Goal: Information Seeking & Learning: Check status

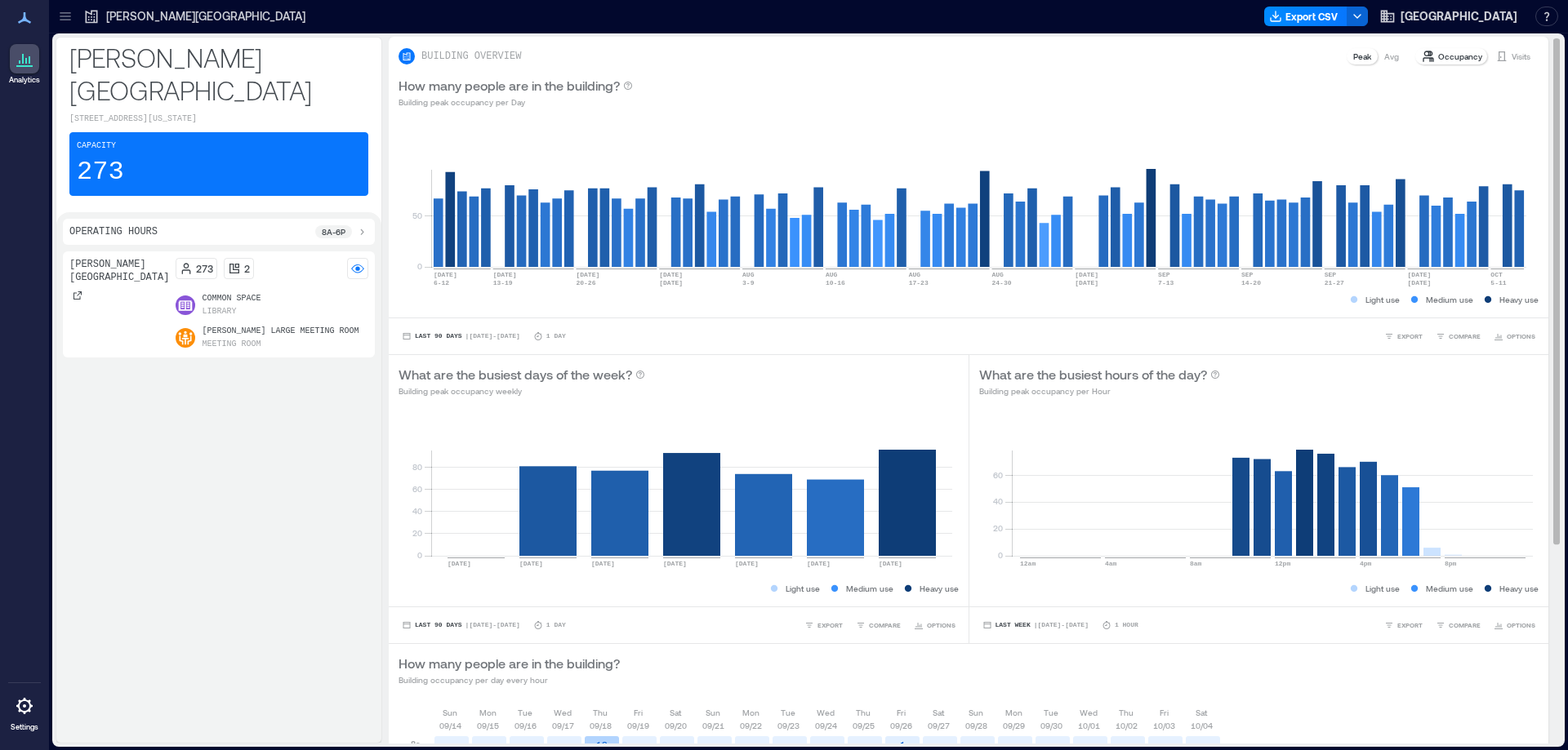
click at [1496, 57] on div "Visits" at bounding box center [1513, 56] width 48 height 16
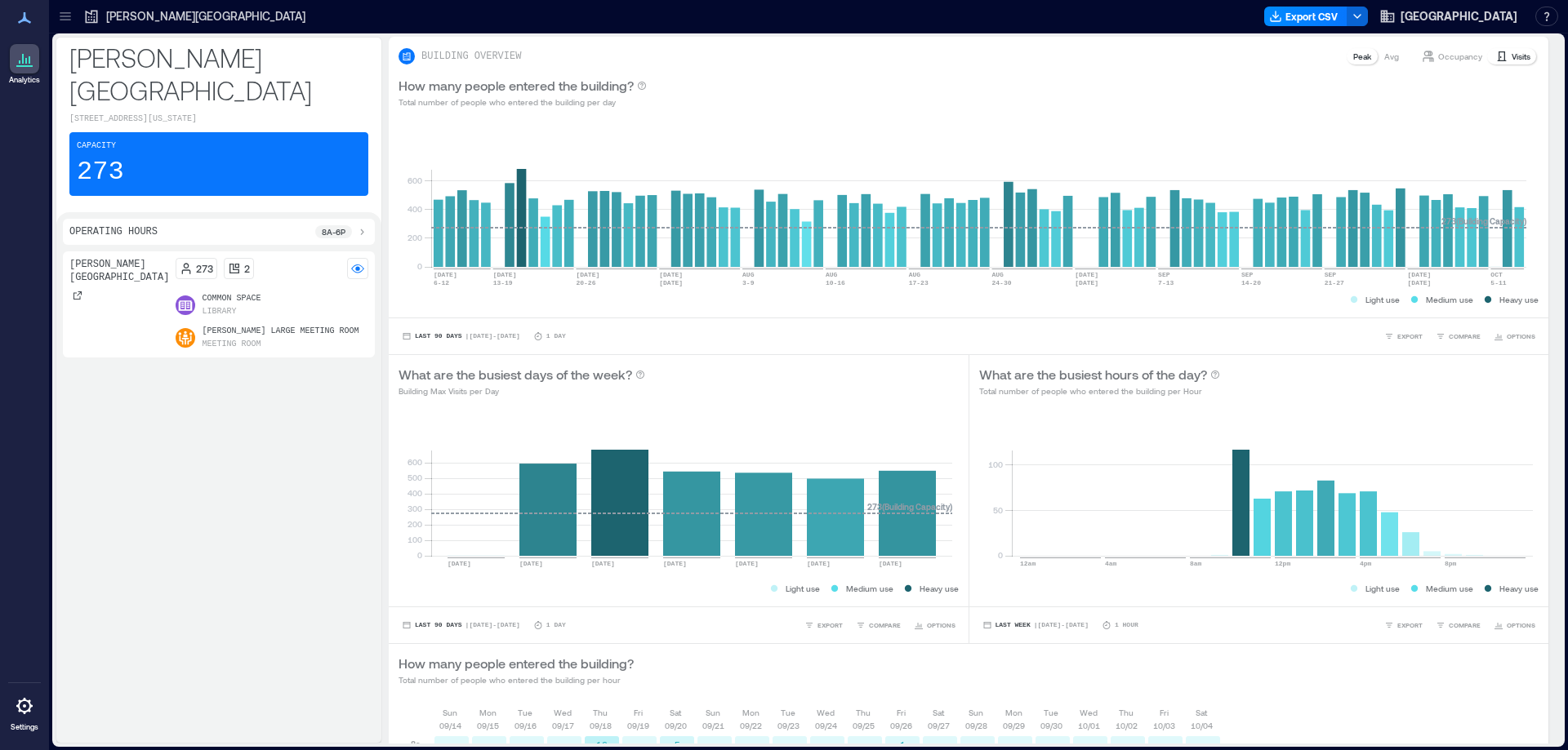
click at [293, 533] on div "Woods Memorial Library 273 2 Common Space Library Woods Large Meeting Room Meet…" at bounding box center [218, 493] width 312 height 485
click at [21, 57] on icon at bounding box center [24, 59] width 20 height 20
click at [22, 707] on icon at bounding box center [24, 705] width 20 height 20
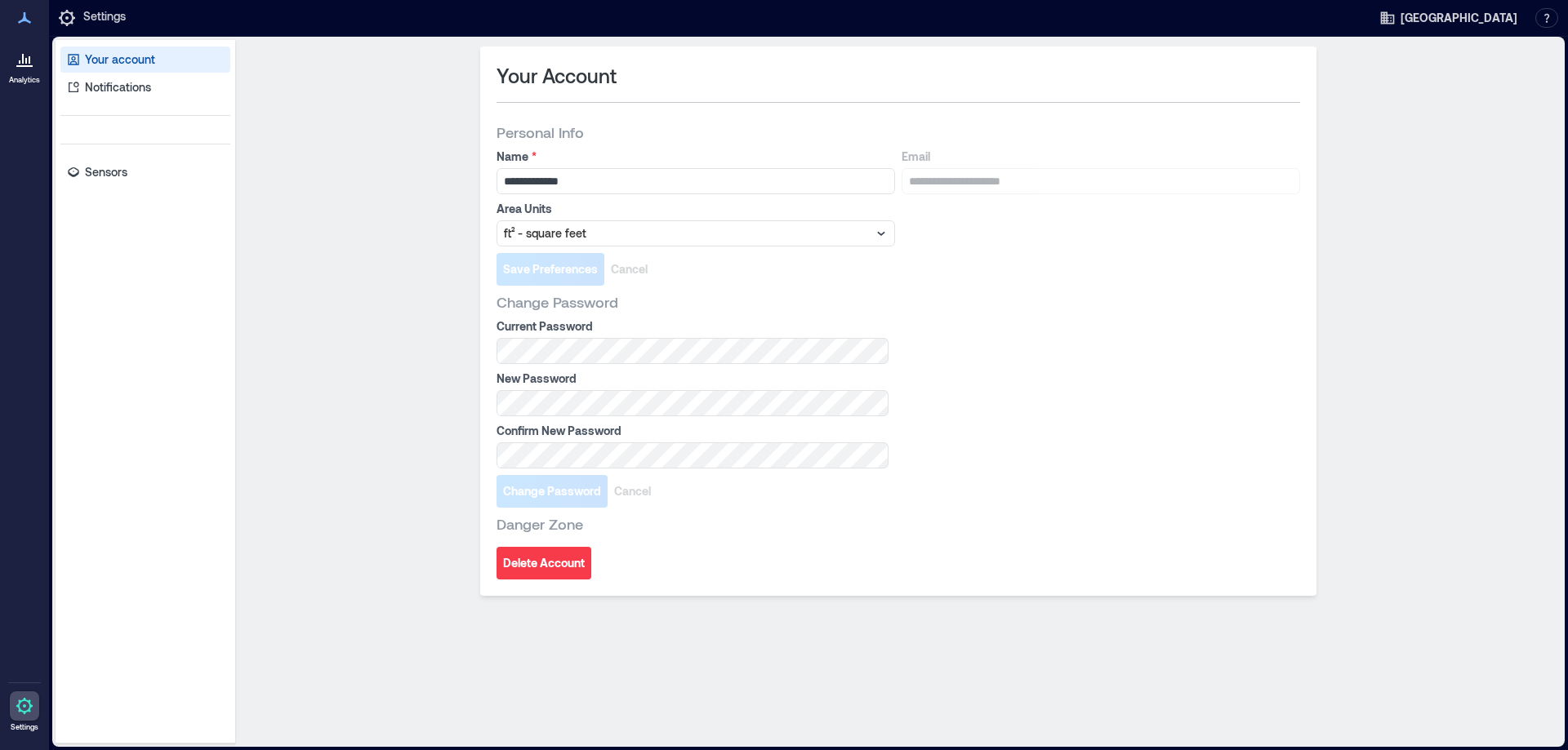
click at [23, 55] on icon at bounding box center [23, 59] width 2 height 9
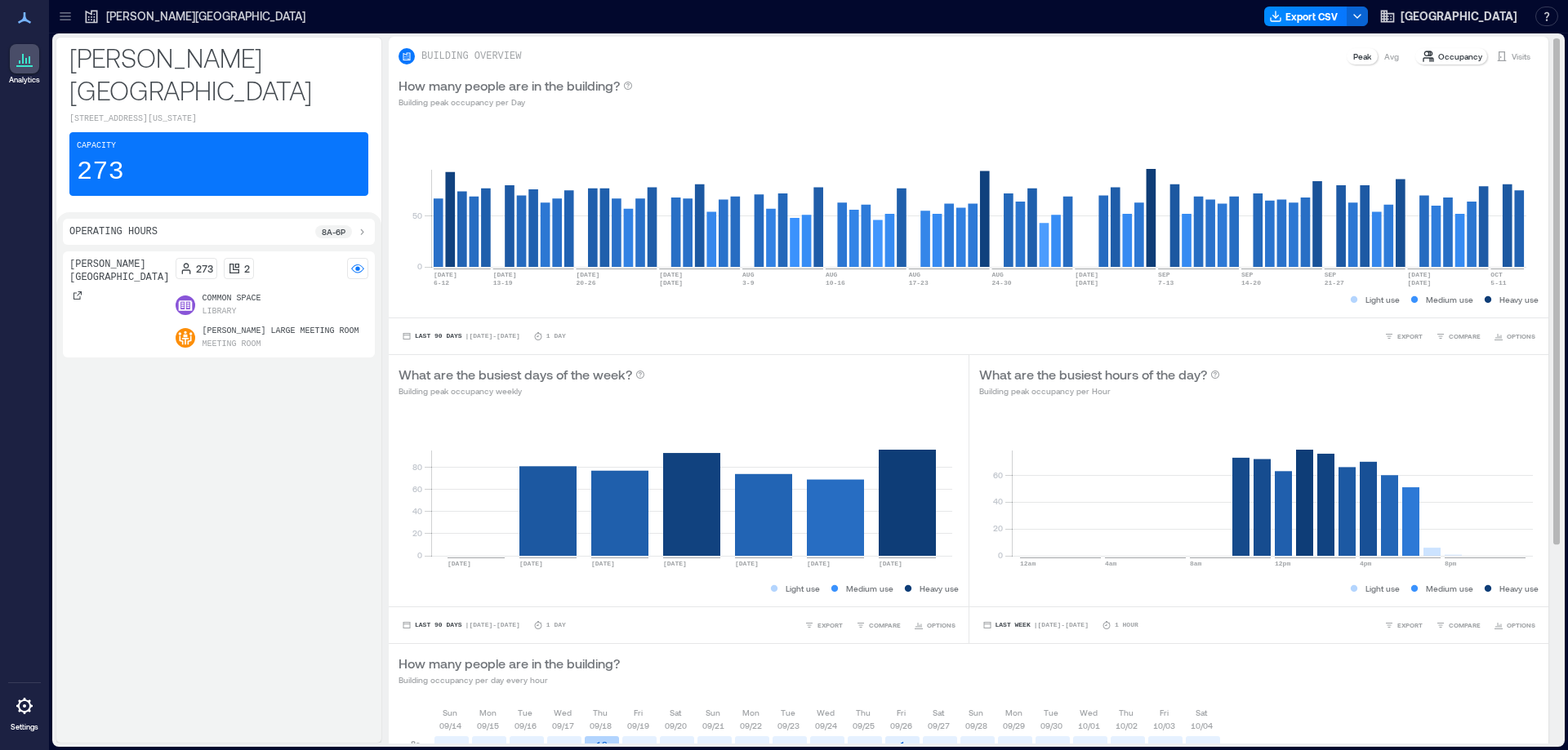
click at [1512, 61] on p "Visits" at bounding box center [1522, 57] width 19 height 13
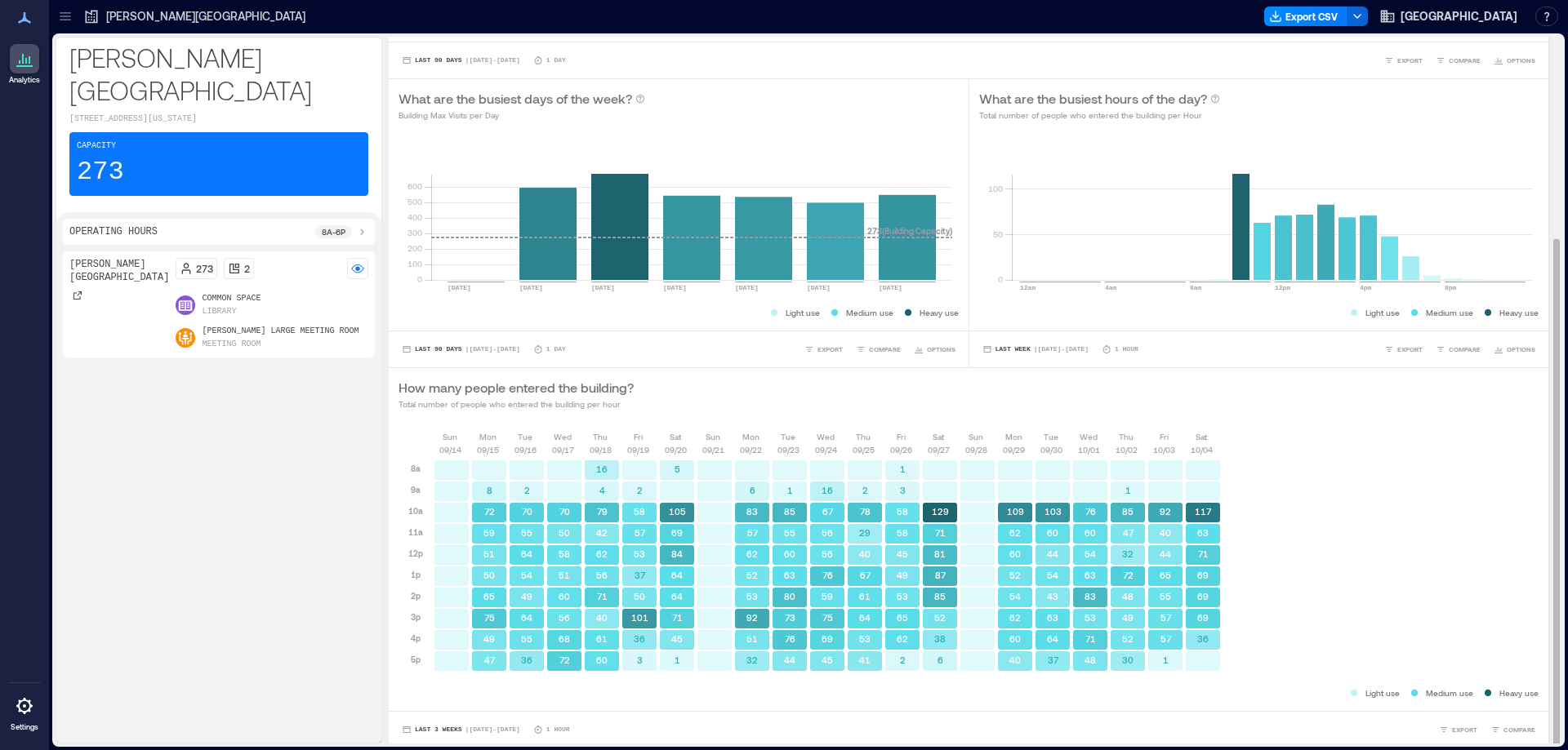
scroll to position [280, 0]
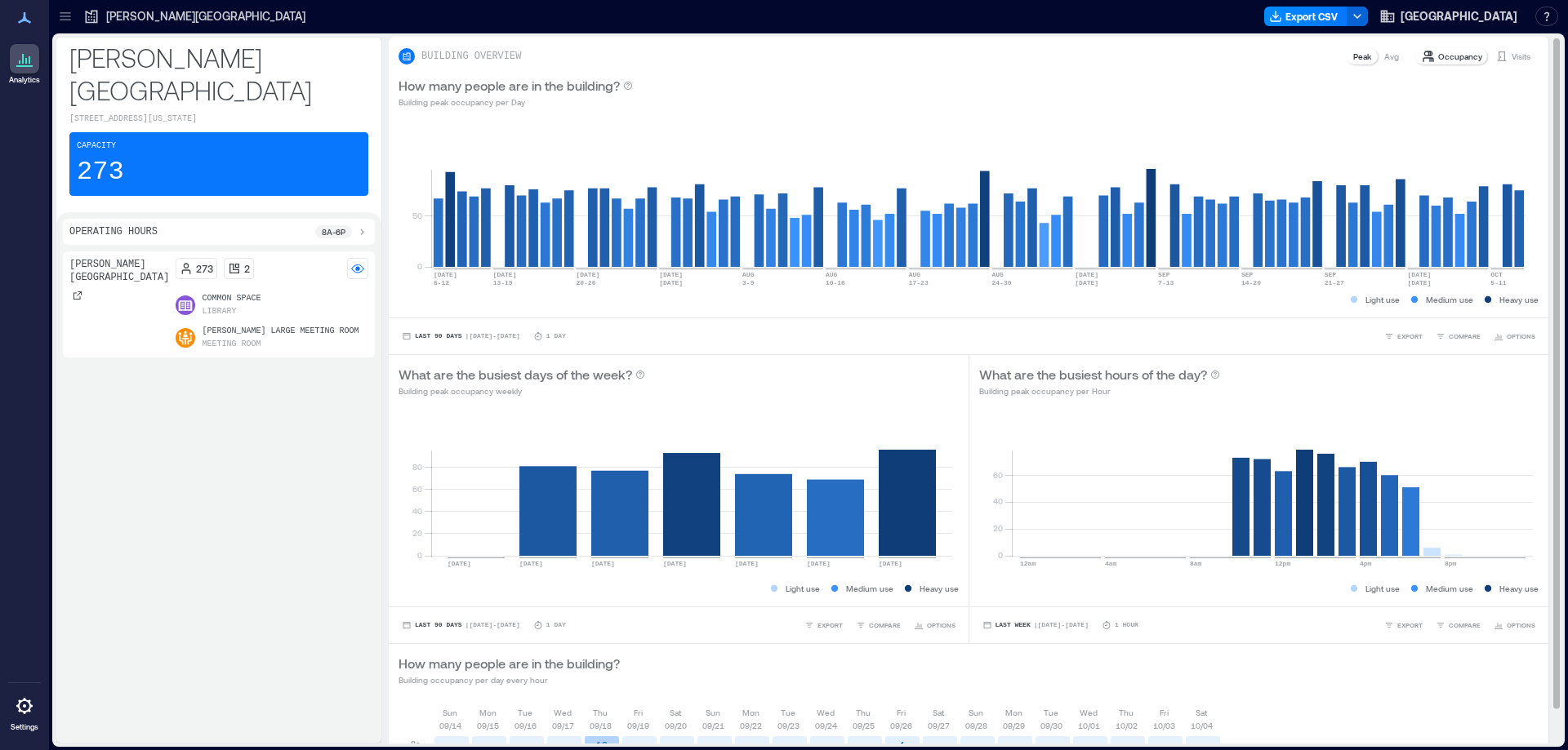
click at [1512, 50] on p "Visits" at bounding box center [1522, 57] width 19 height 13
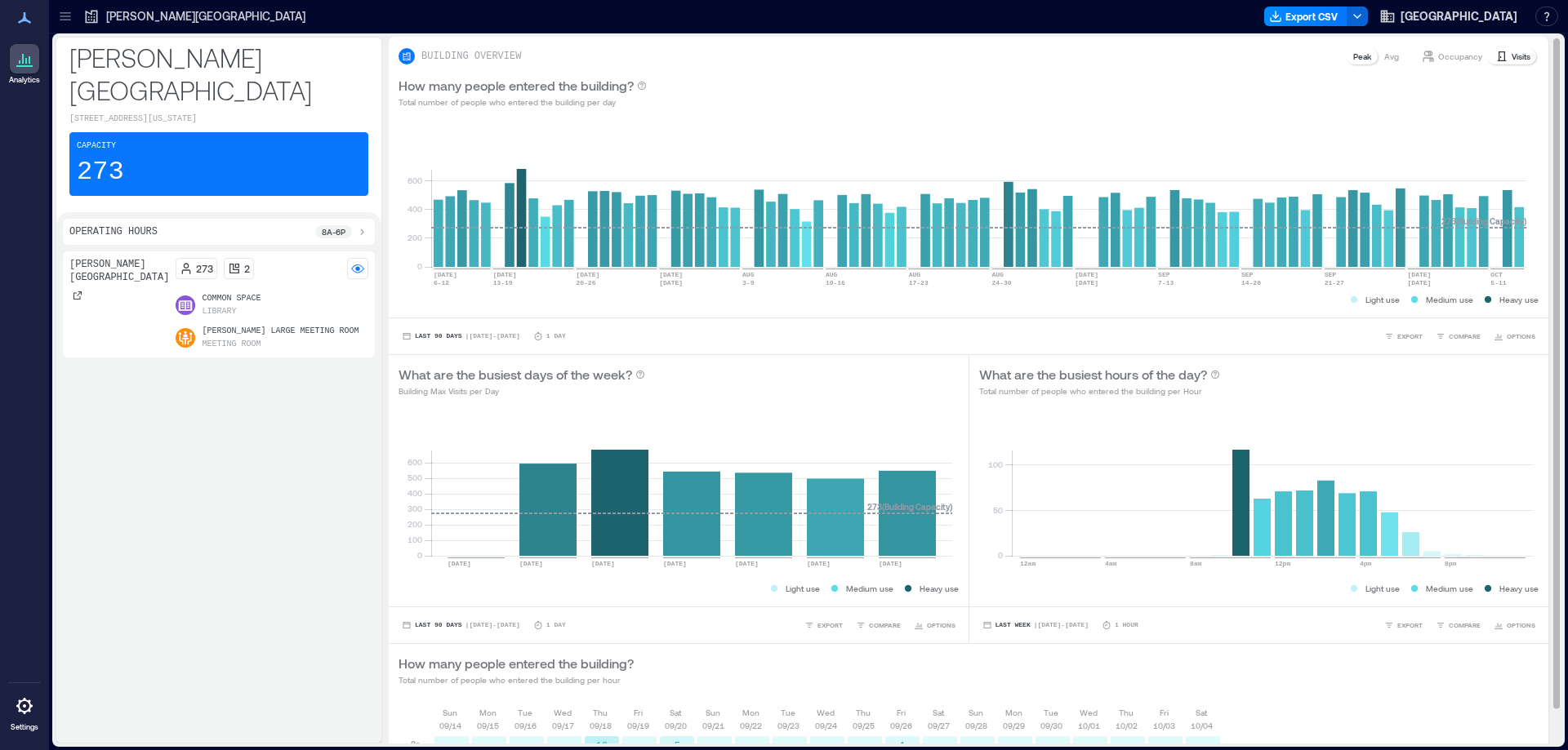
click at [1512, 56] on p "Visits" at bounding box center [1522, 57] width 19 height 13
